Goal: Transaction & Acquisition: Book appointment/travel/reservation

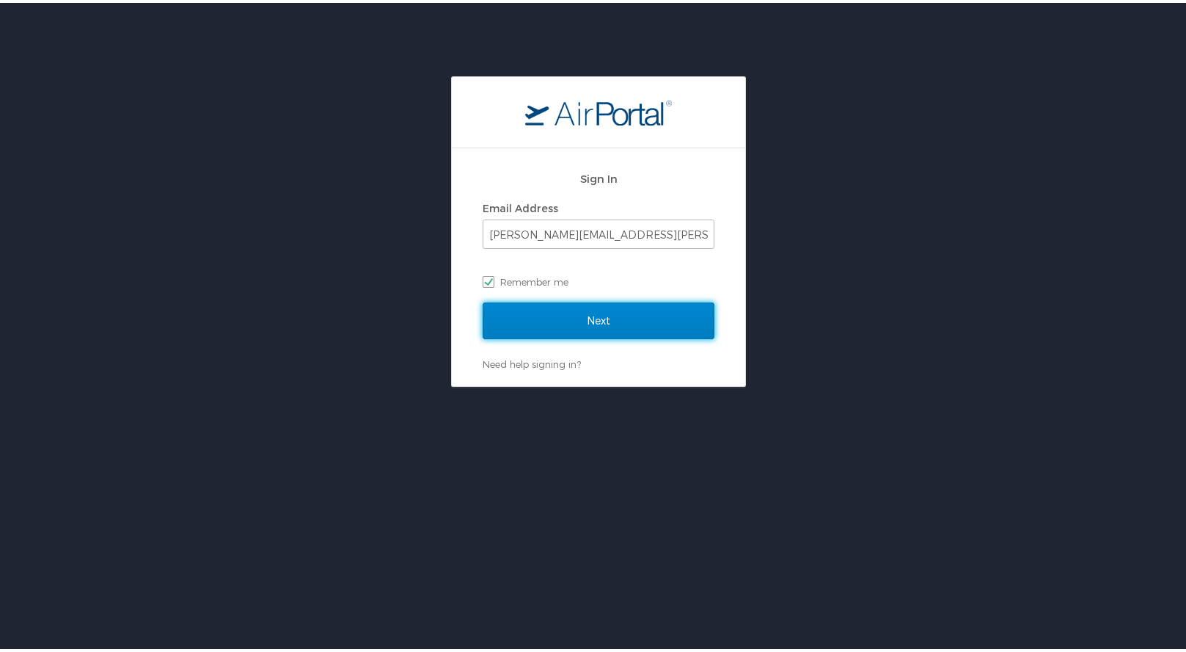
click at [532, 320] on input "Next" at bounding box center [599, 317] width 232 height 37
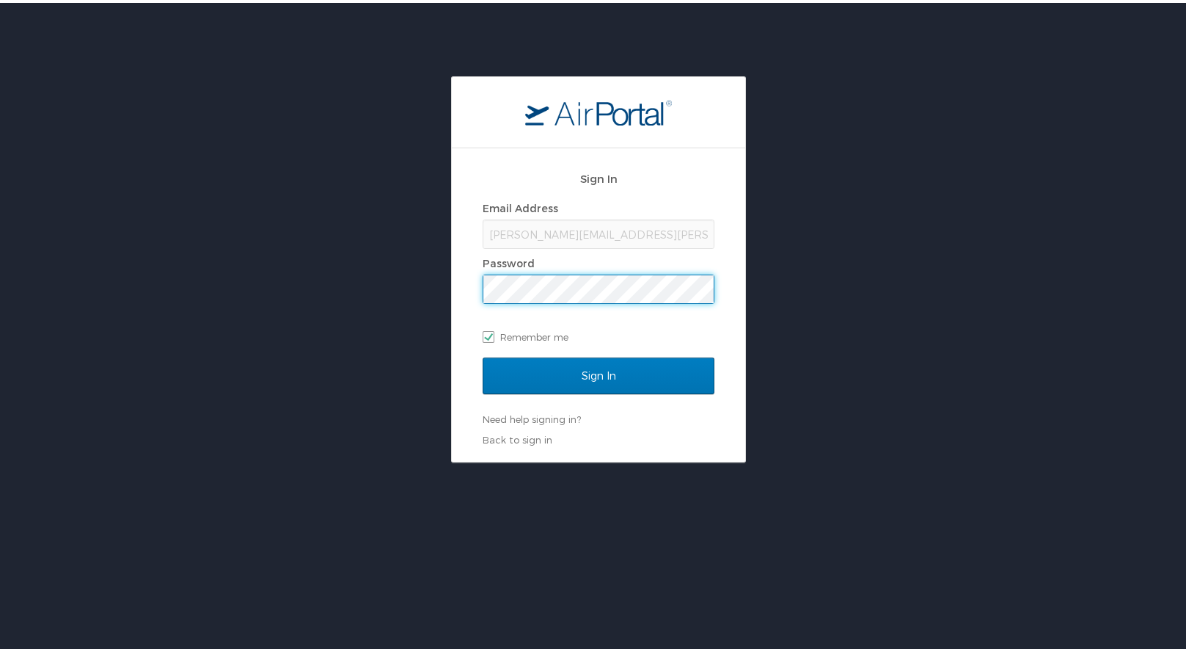
click at [483, 354] on input "Sign In" at bounding box center [599, 372] width 232 height 37
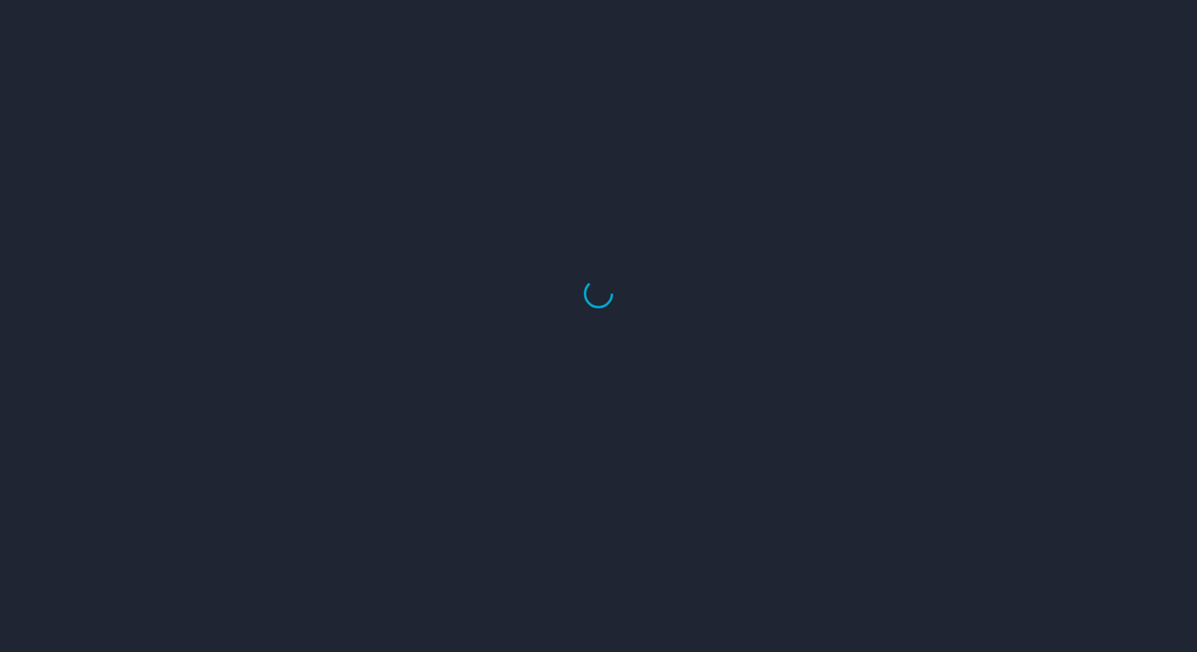
select select "US"
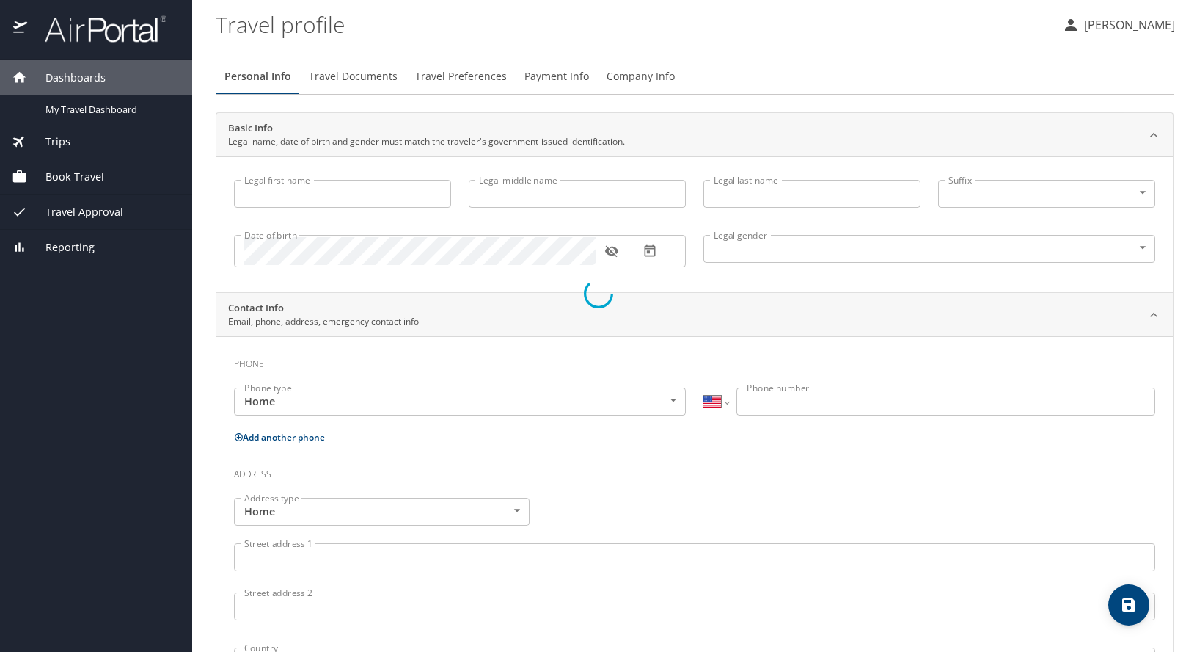
type input "[PERSON_NAME]"
type input "[DEMOGRAPHIC_DATA]"
select select "US"
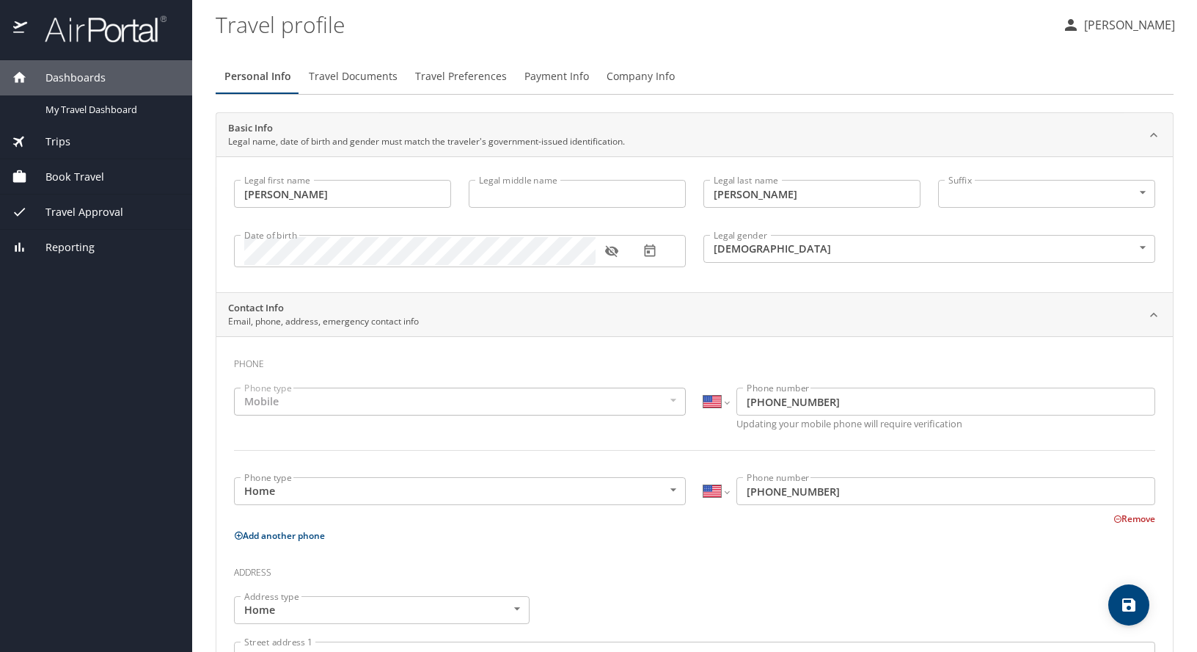
click at [82, 183] on span "Book Travel" at bounding box center [65, 177] width 77 height 16
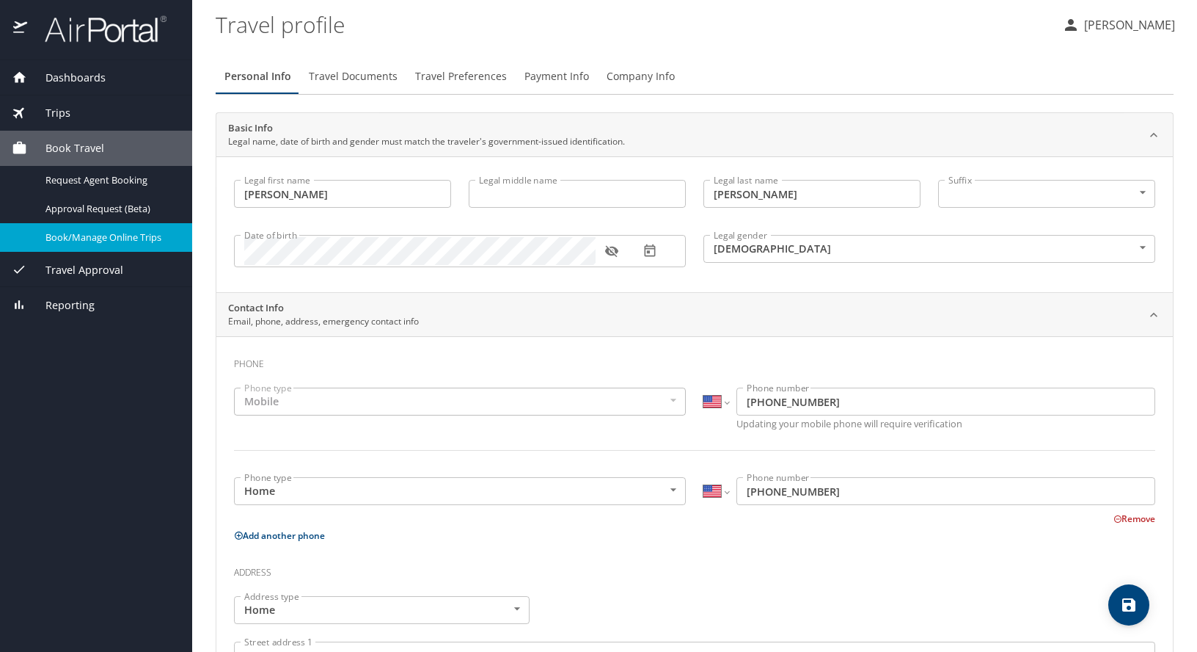
click at [93, 229] on div "Book/Manage Online Trips" at bounding box center [96, 237] width 169 height 17
